Goal: Check status: Check status

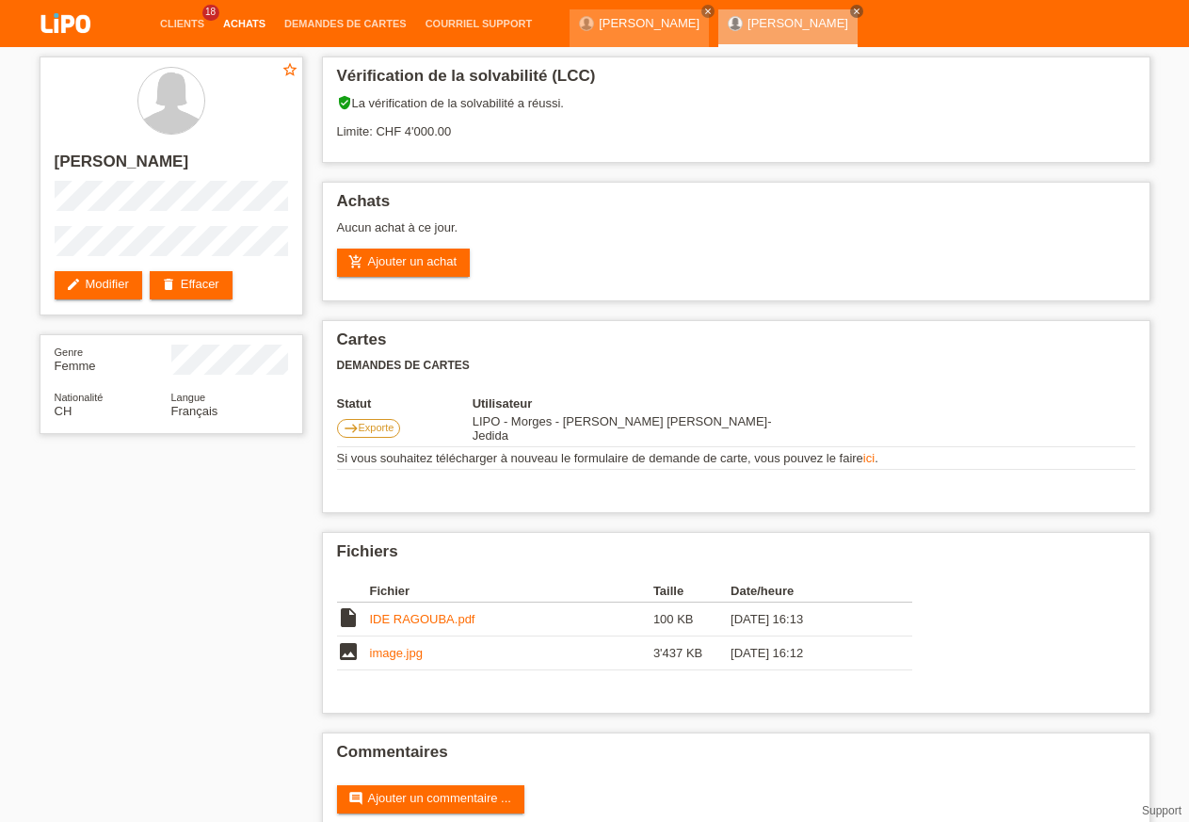
click at [237, 21] on link "Achats" at bounding box center [244, 23] width 61 height 11
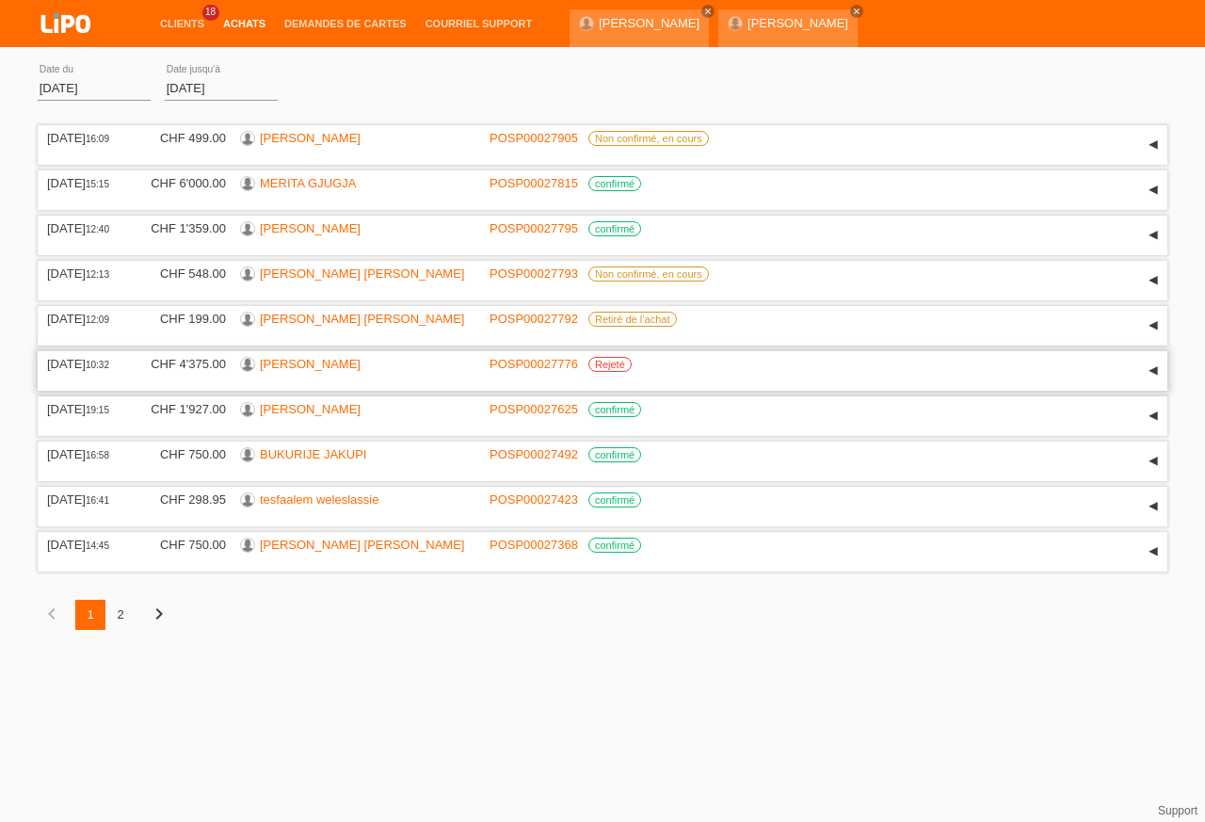
click at [549, 371] on link "POSP00027776" at bounding box center [533, 364] width 88 height 14
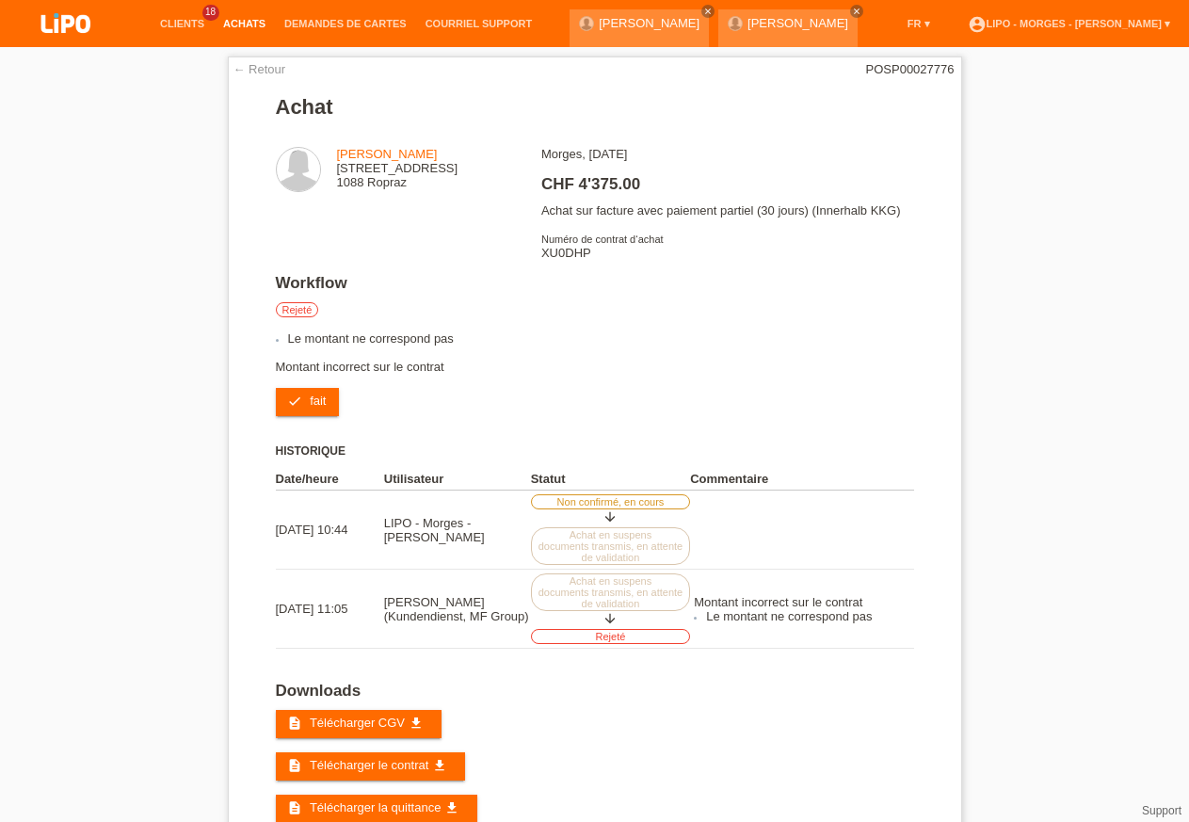
click at [262, 20] on link "Achats" at bounding box center [244, 23] width 61 height 11
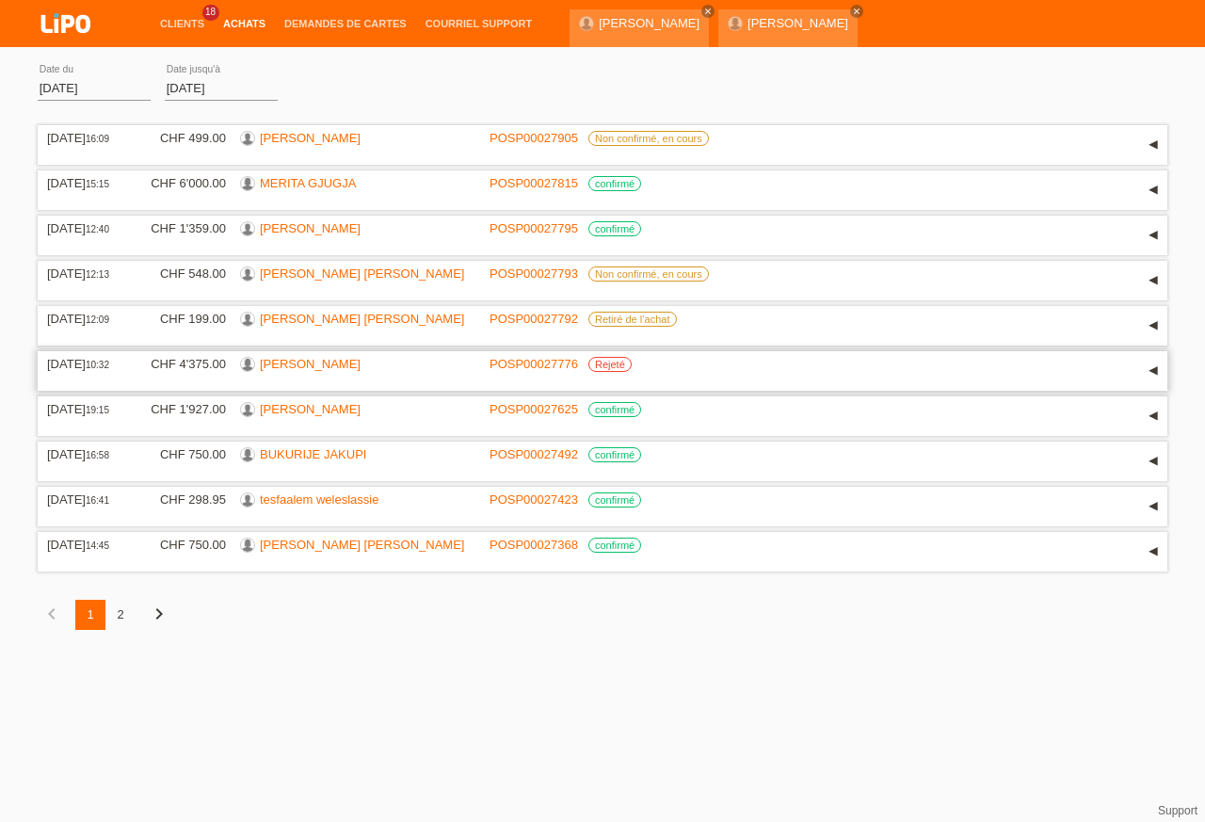
click at [323, 371] on link "[PERSON_NAME]" at bounding box center [310, 364] width 101 height 14
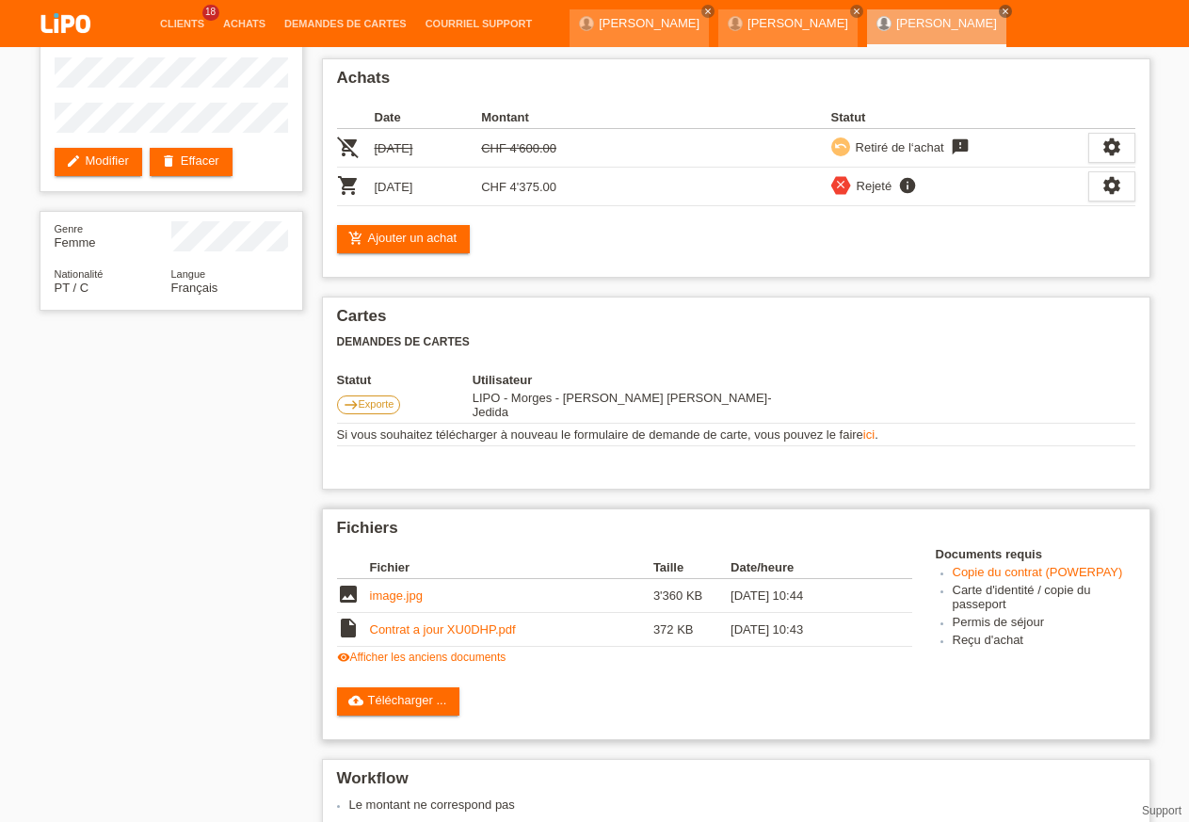
scroll to position [288, 0]
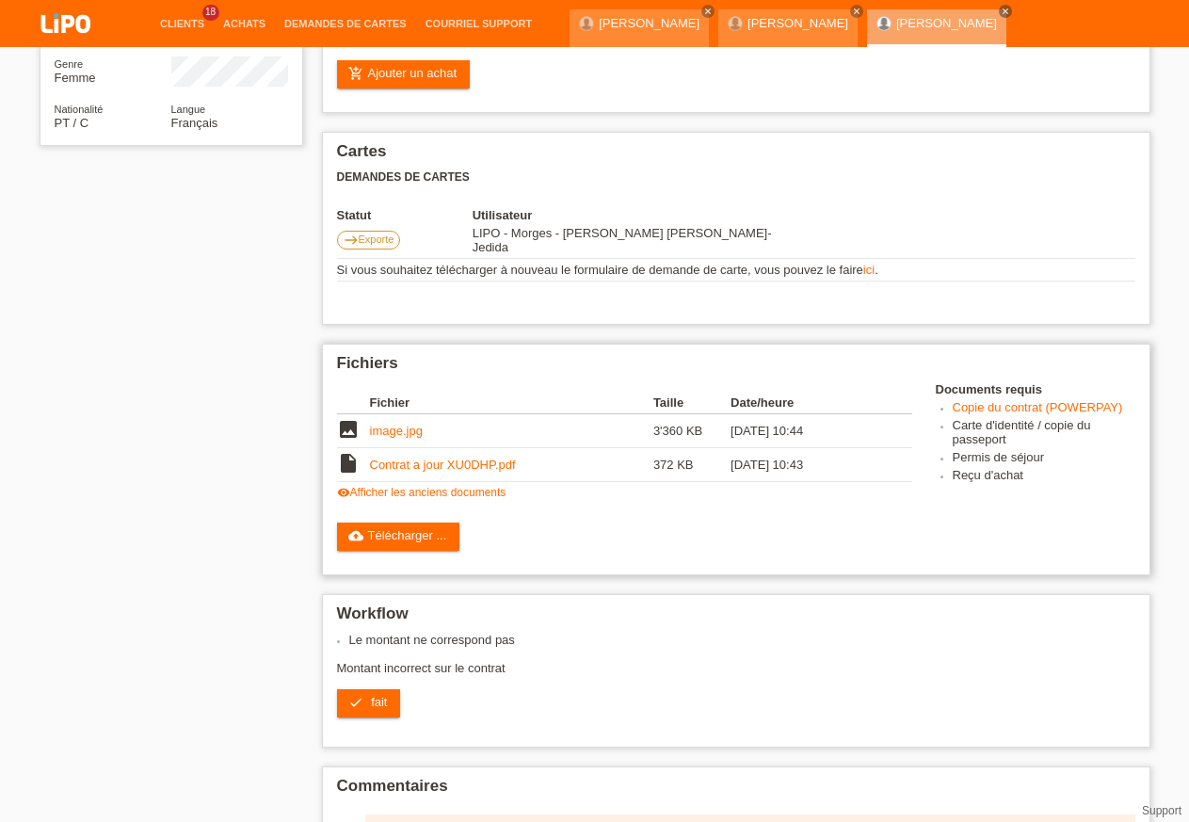
click at [485, 462] on link "Contrat a jour XU0DHP.pdf" at bounding box center [443, 464] width 146 height 14
